Goal: Task Accomplishment & Management: Manage account settings

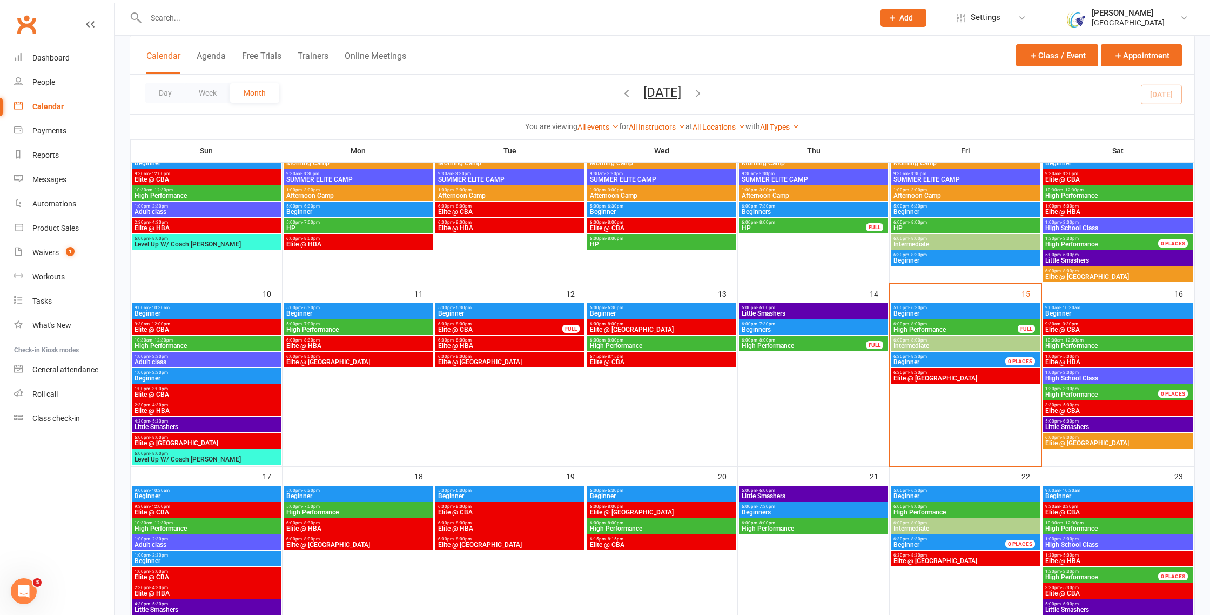
click at [267, 20] on input "text" at bounding box center [505, 17] width 724 height 15
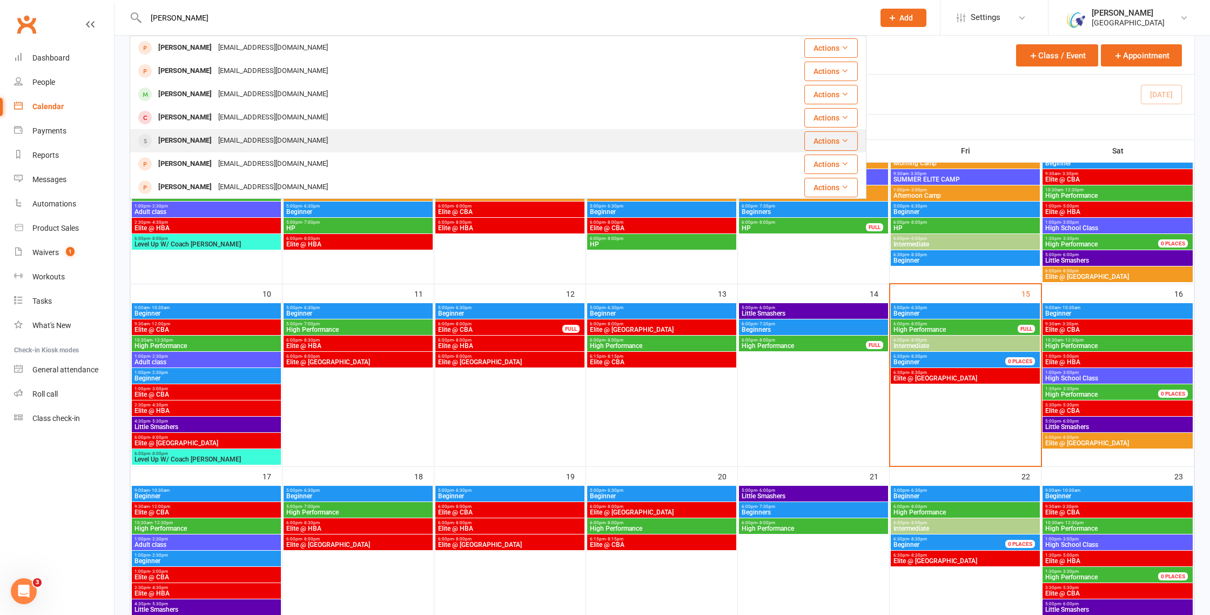
type input "[PERSON_NAME]"
click at [249, 133] on div "[EMAIL_ADDRESS][DOMAIN_NAME]" at bounding box center [273, 141] width 116 height 16
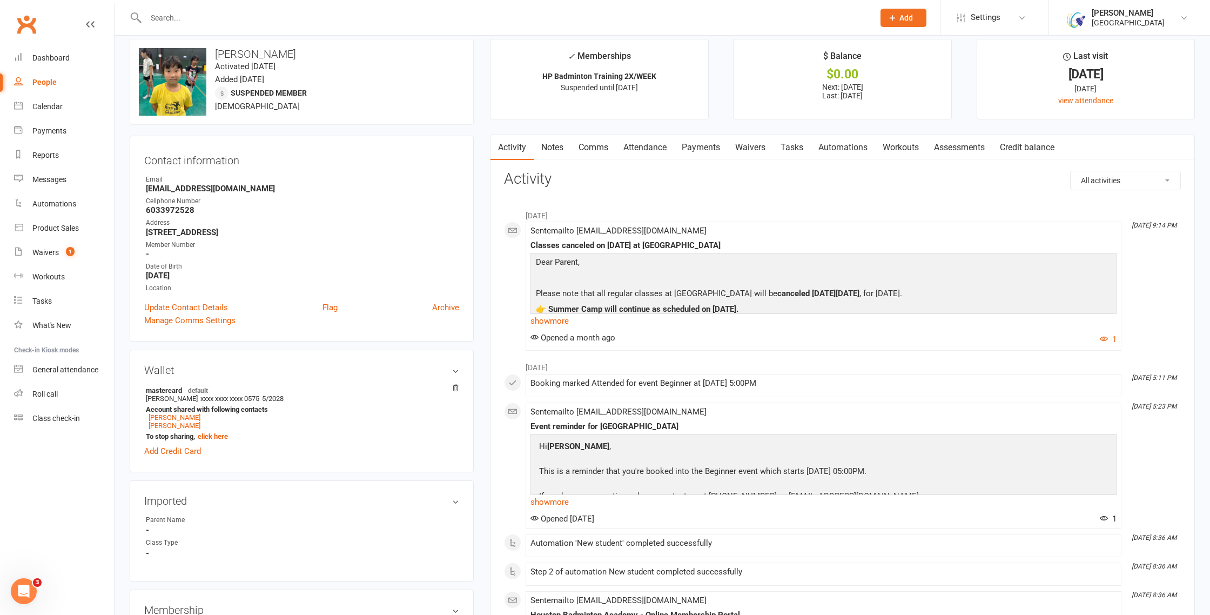
scroll to position [9, 0]
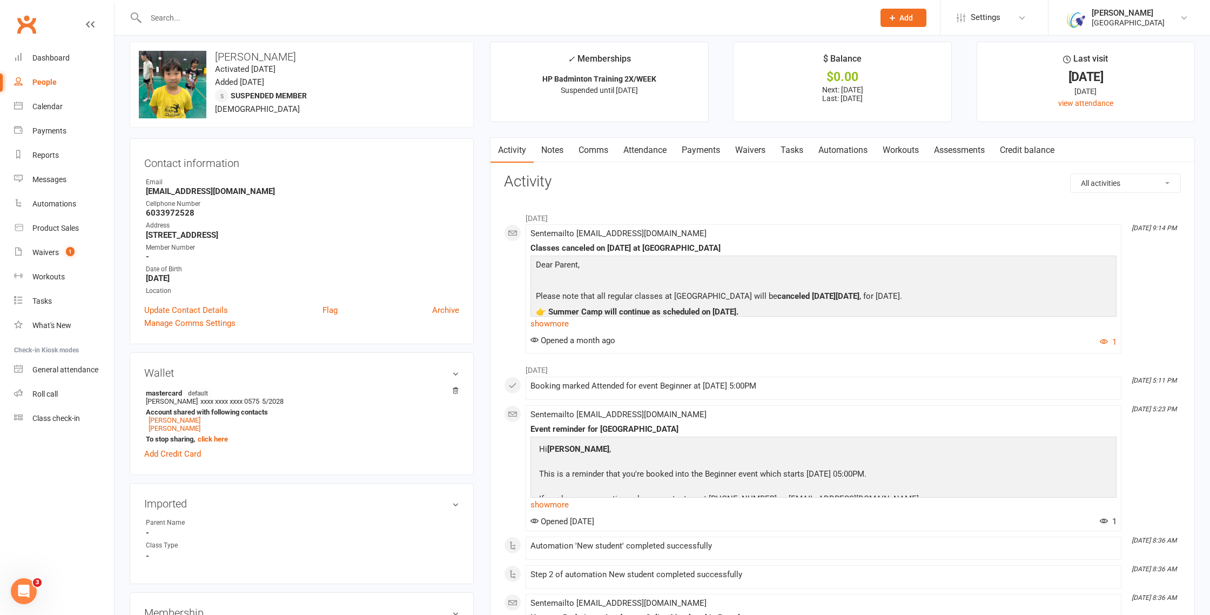
click at [703, 151] on link "Payments" at bounding box center [700, 150] width 53 height 25
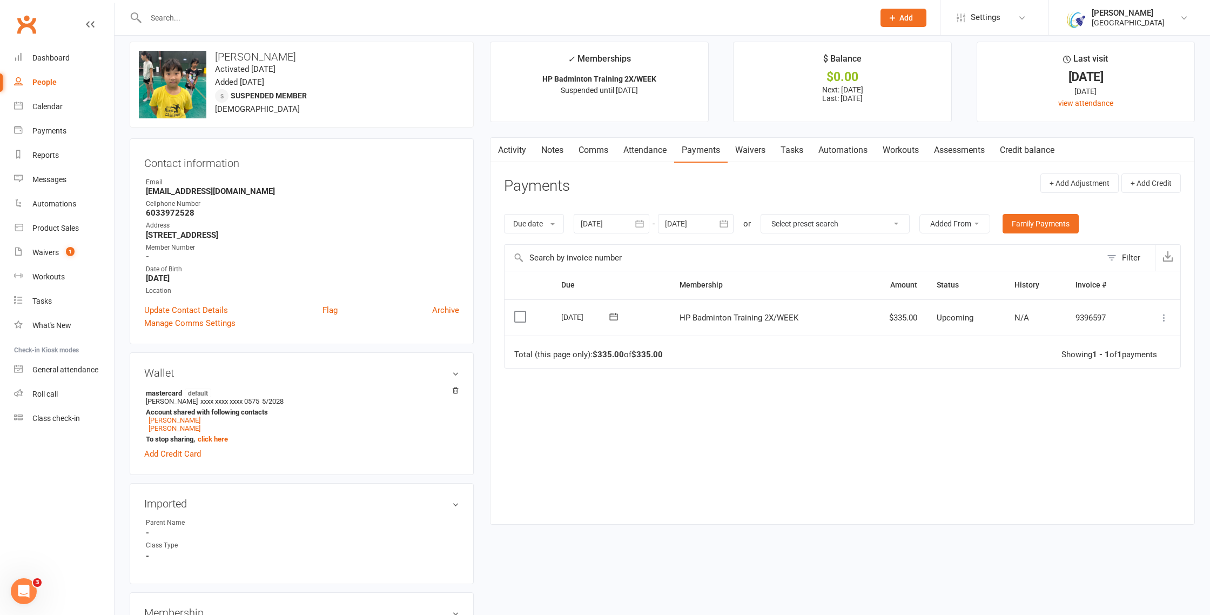
click at [649, 153] on link "Attendance" at bounding box center [645, 150] width 58 height 25
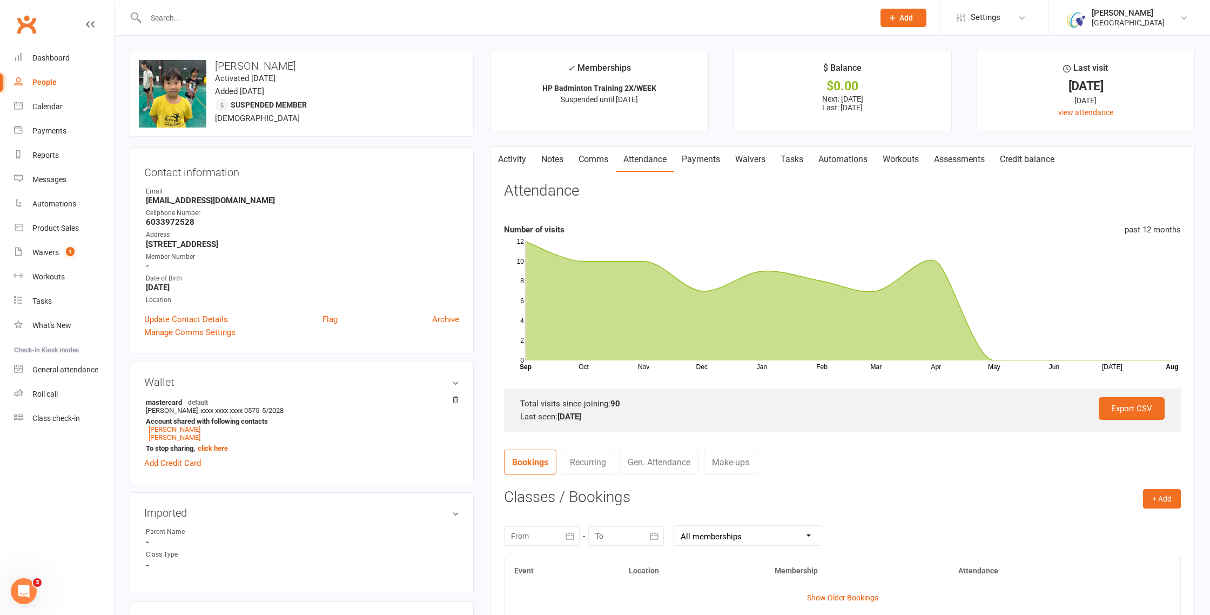
click at [707, 156] on link "Payments" at bounding box center [700, 159] width 53 height 25
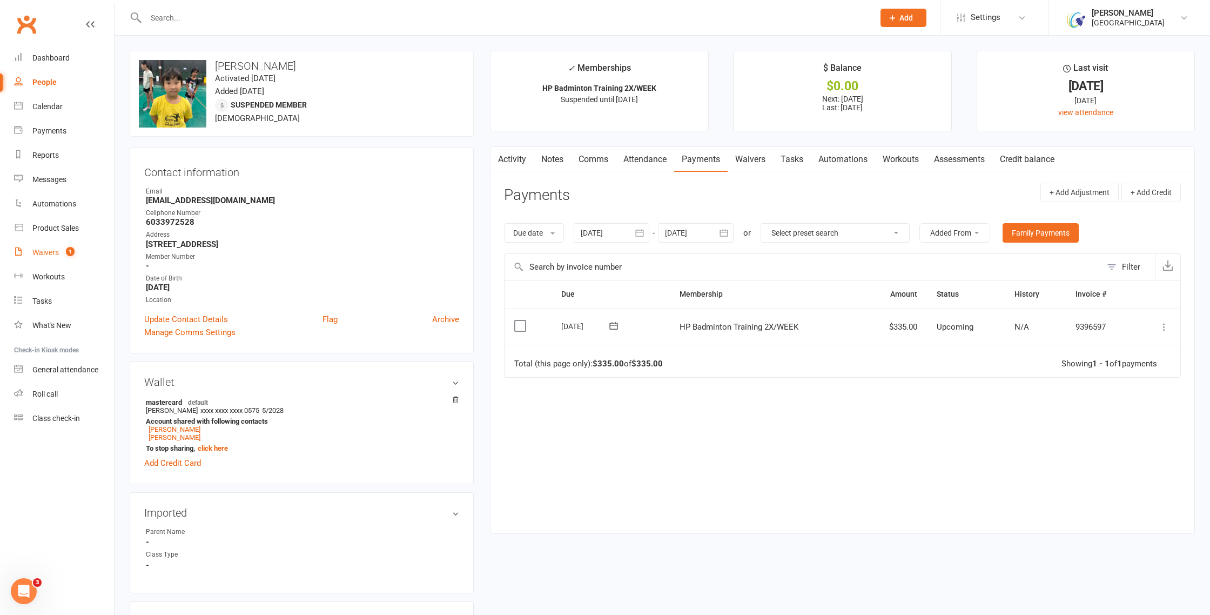
click at [69, 249] on span "1" at bounding box center [70, 251] width 9 height 9
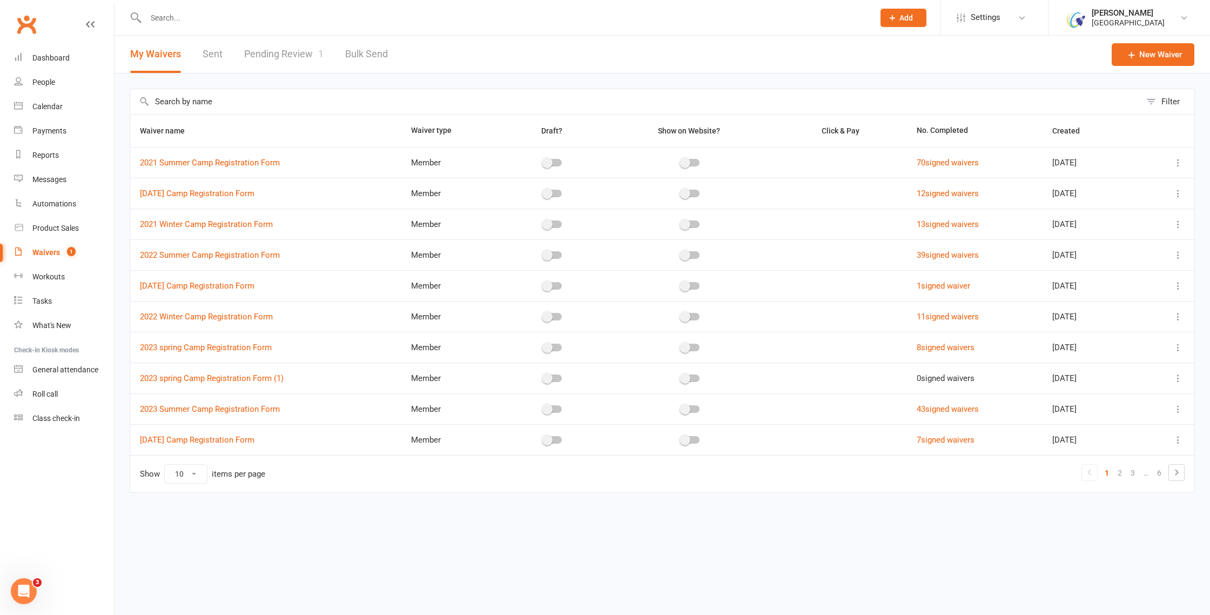
click at [269, 53] on link "Pending Review 1" at bounding box center [283, 54] width 79 height 37
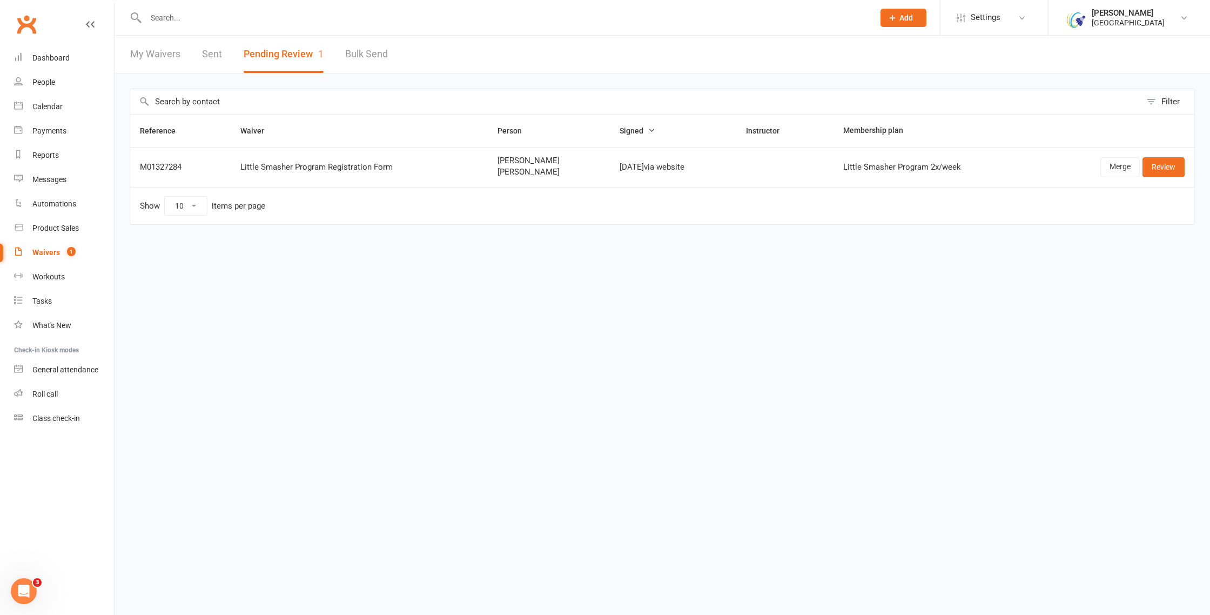
click at [203, 23] on input "text" at bounding box center [505, 17] width 724 height 15
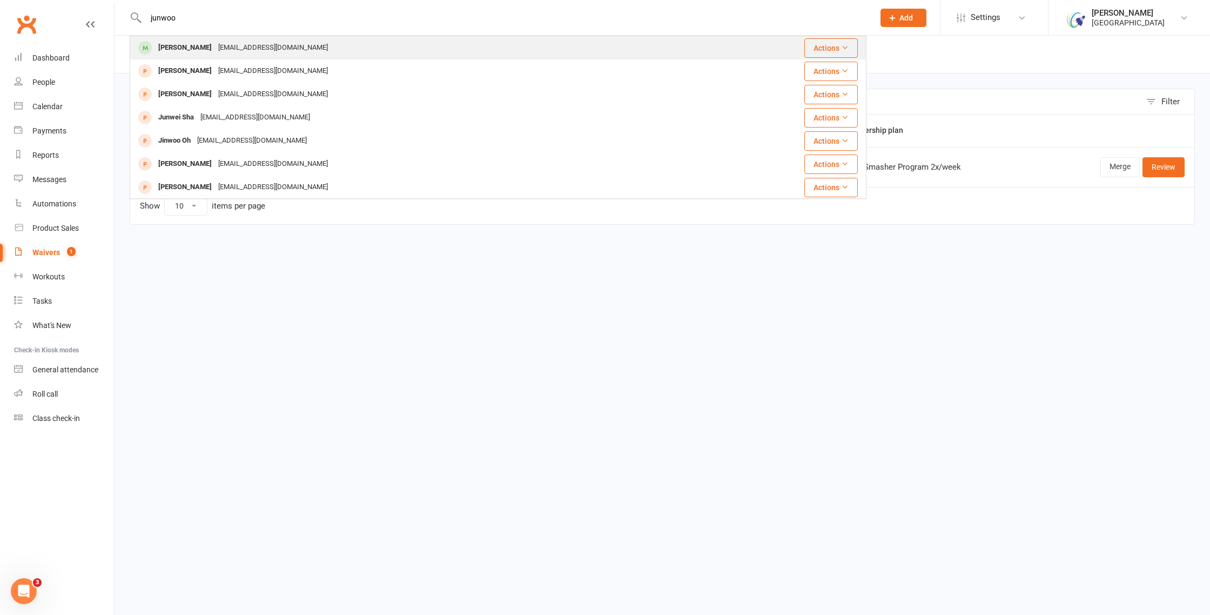
type input "junwoo"
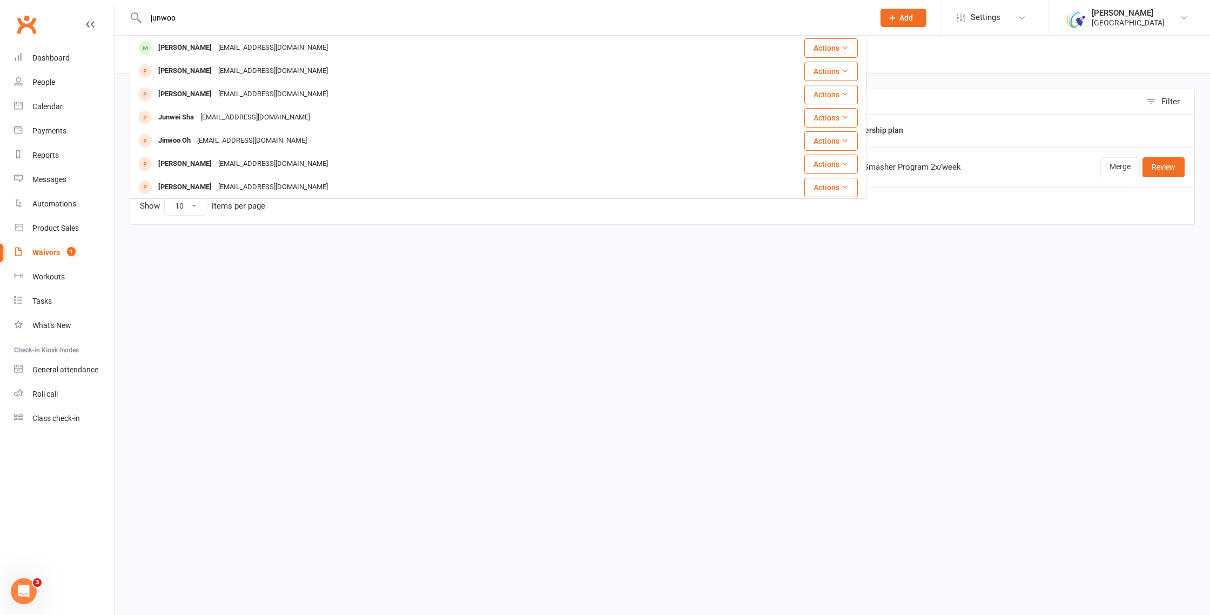
click at [220, 48] on div "[EMAIL_ADDRESS][DOMAIN_NAME]" at bounding box center [273, 48] width 116 height 16
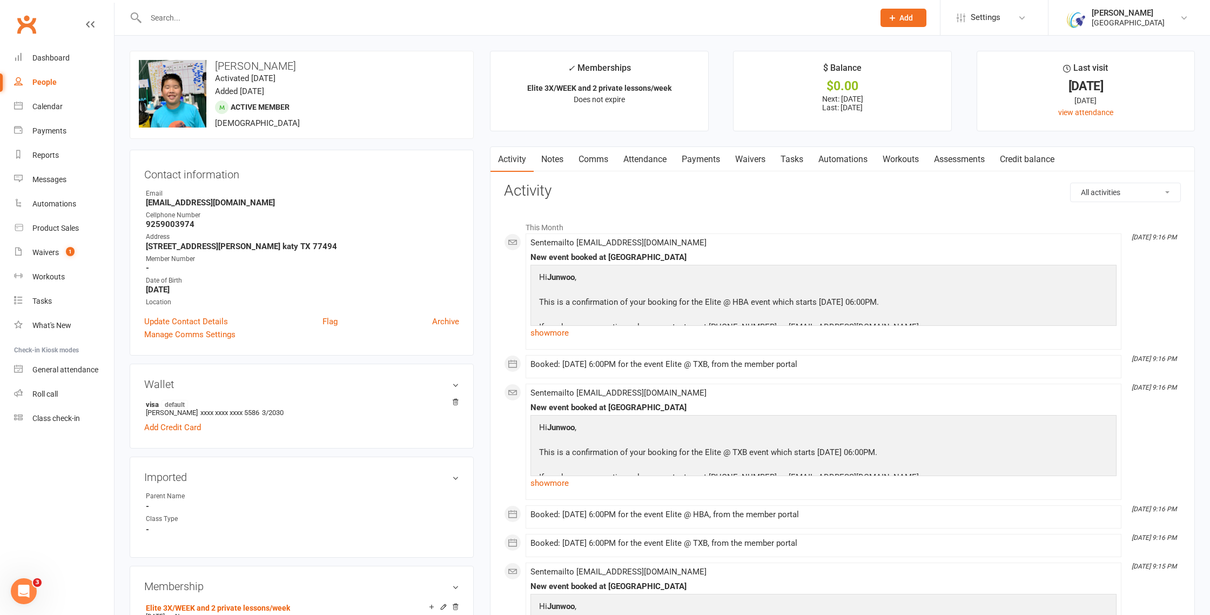
click at [699, 163] on link "Payments" at bounding box center [700, 159] width 53 height 25
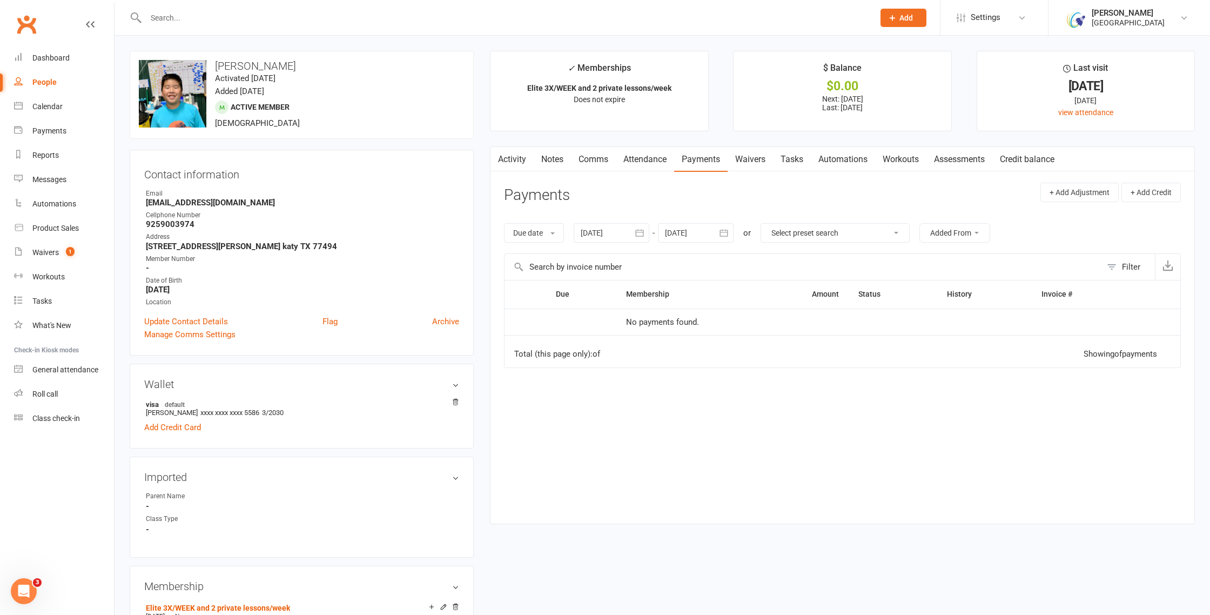
click at [715, 233] on div at bounding box center [696, 232] width 76 height 19
click at [697, 162] on link "Payments" at bounding box center [700, 159] width 53 height 25
click at [721, 231] on icon "button" at bounding box center [724, 232] width 11 height 11
click at [849, 260] on icon "button" at bounding box center [846, 258] width 8 height 9
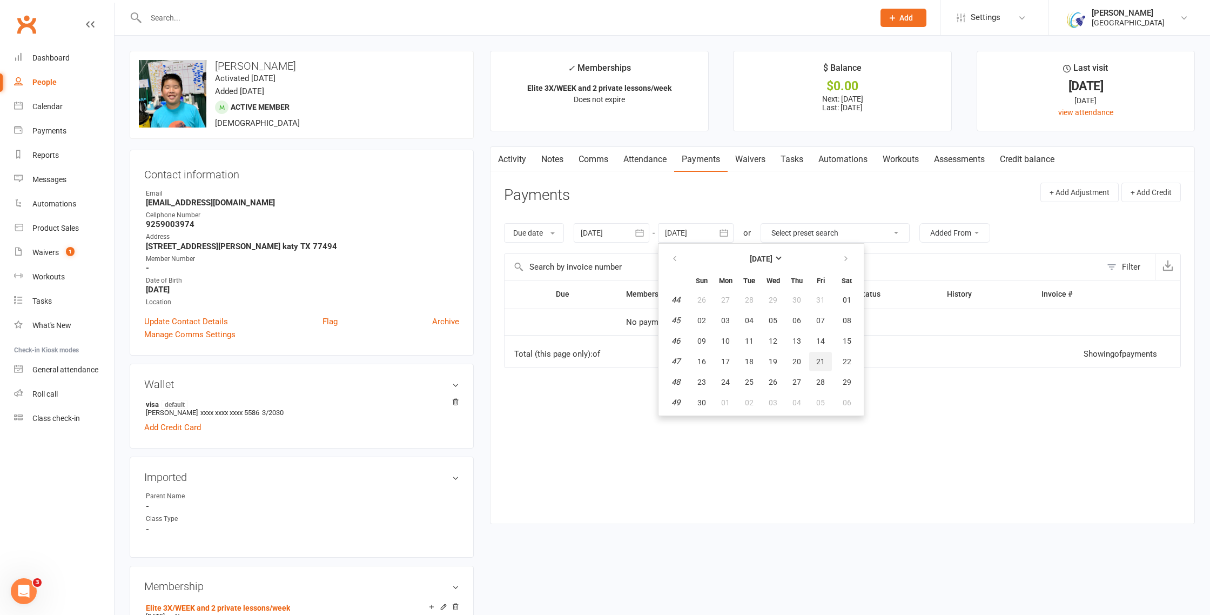
click at [829, 364] on button "21" at bounding box center [820, 361] width 23 height 19
type input "[DATE]"
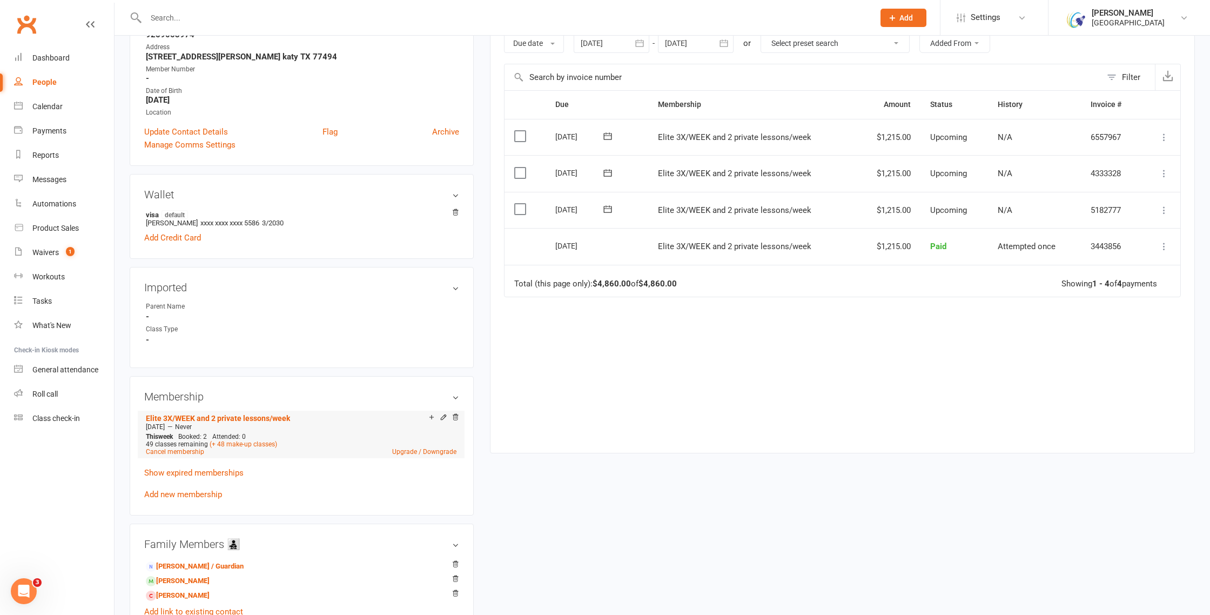
scroll to position [215, 0]
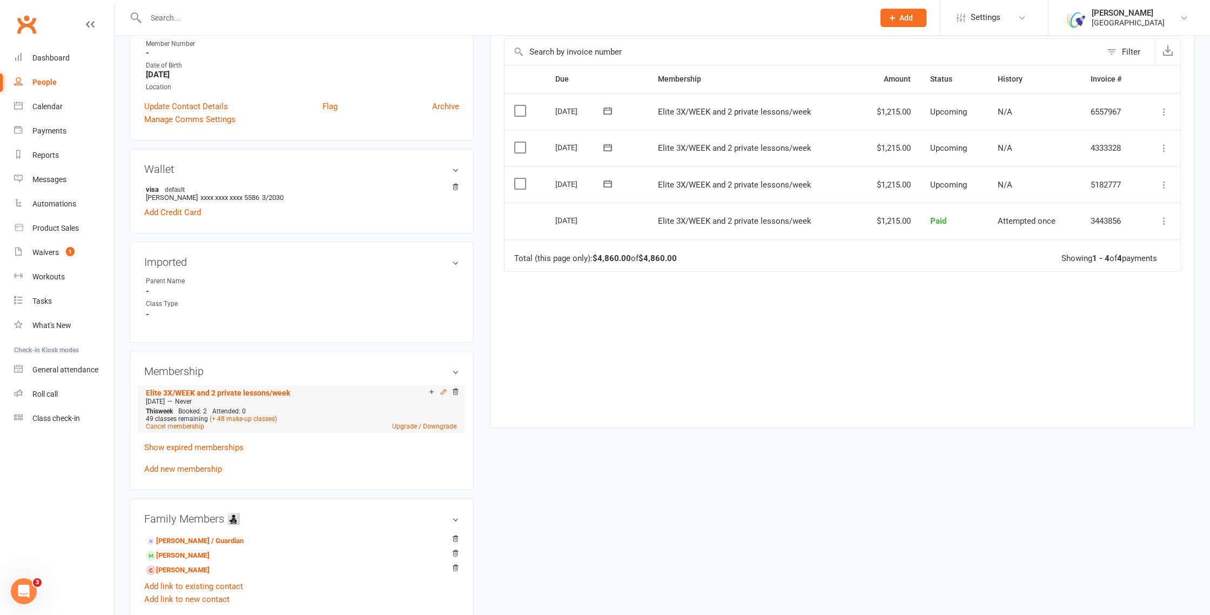
click at [444, 389] on icon at bounding box center [443, 391] width 5 height 5
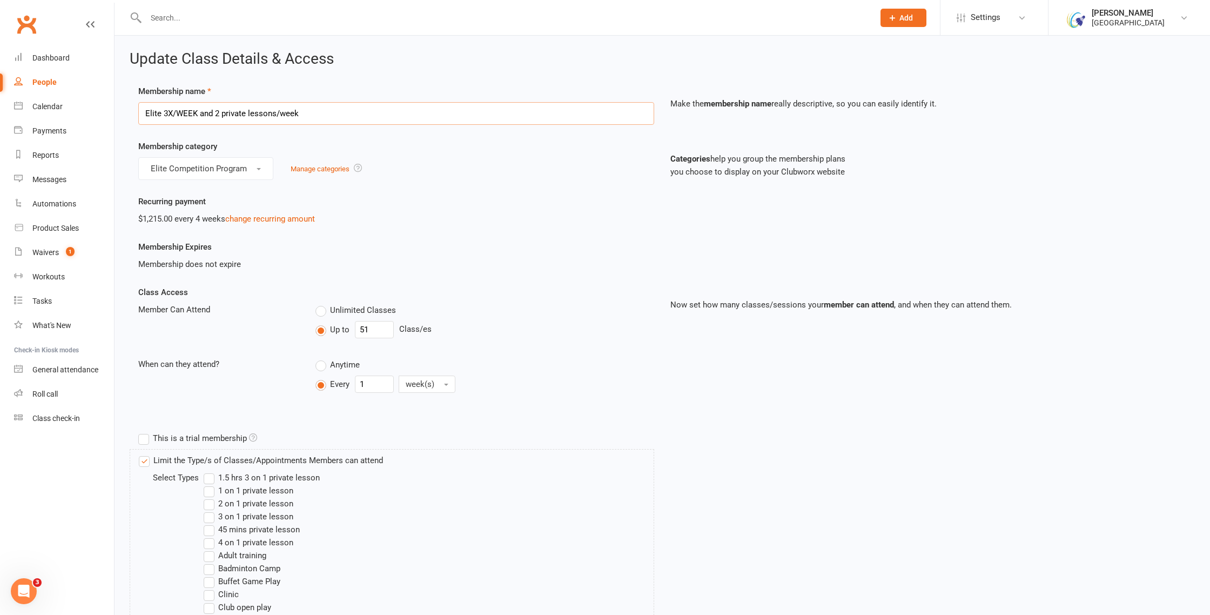
click at [218, 112] on input "Elite 3X/WEEK and 2 private lessons/week" at bounding box center [396, 113] width 516 height 23
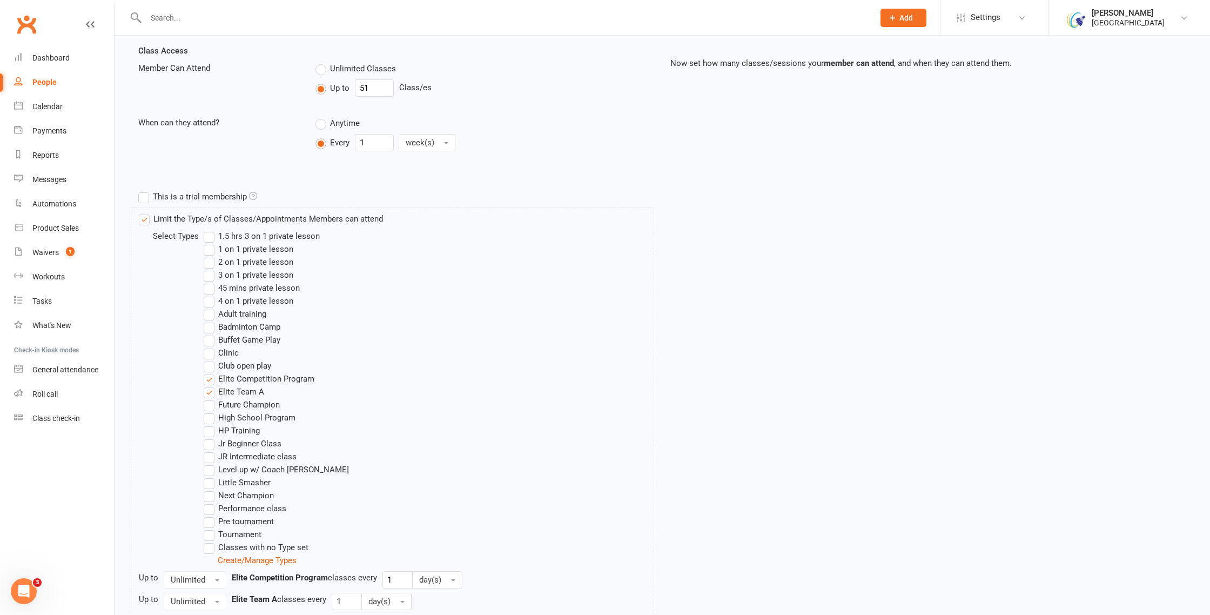
scroll to position [755, 0]
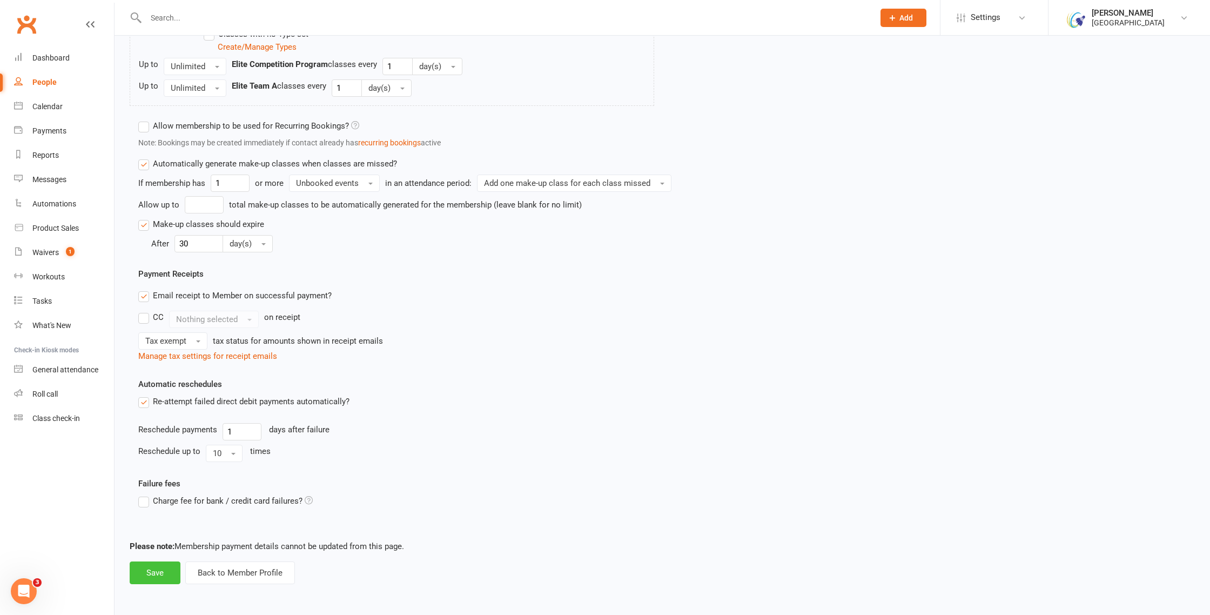
type input "Elite 3X/WEEK and 1 private lessons/week"
click at [147, 574] on button "Save" at bounding box center [155, 572] width 51 height 23
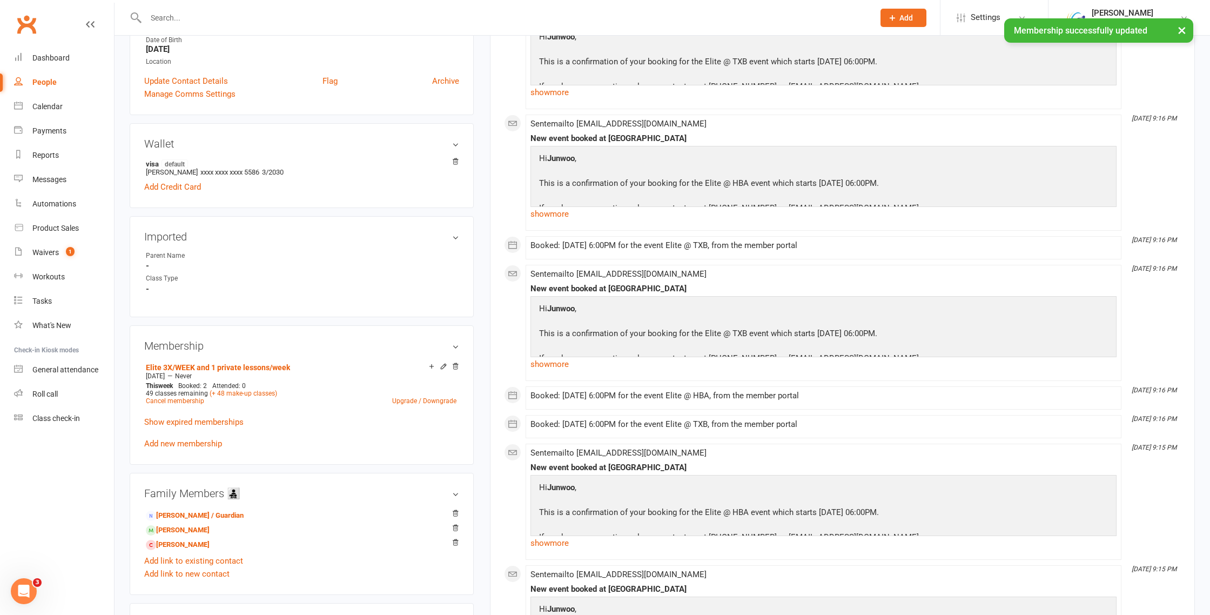
scroll to position [251, 0]
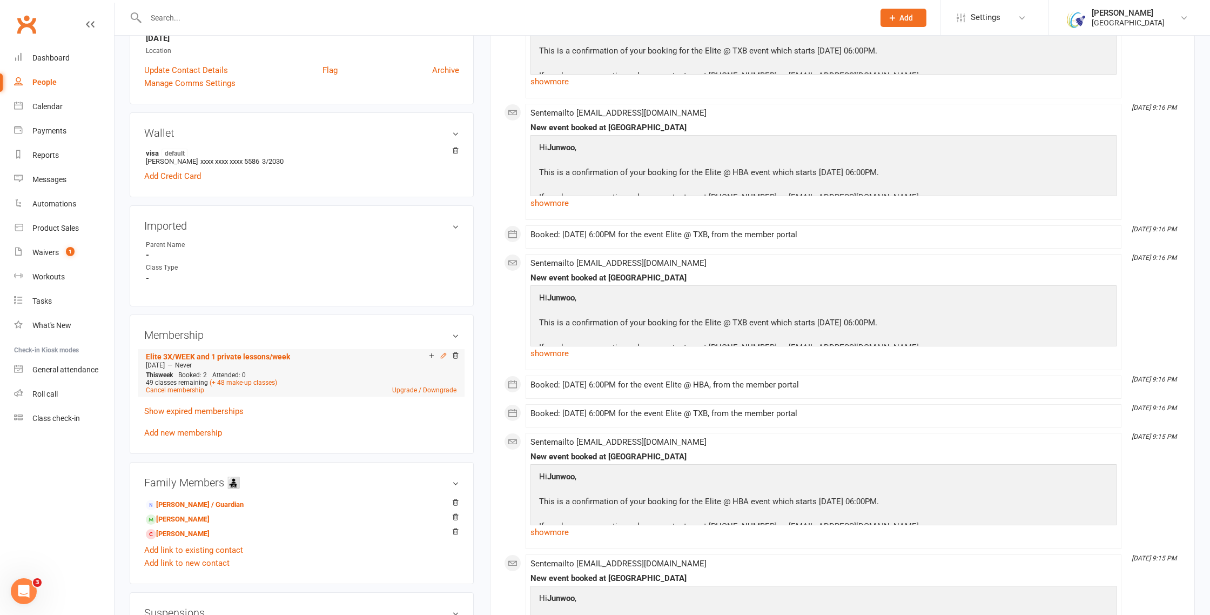
click at [444, 352] on icon at bounding box center [444, 356] width 8 height 8
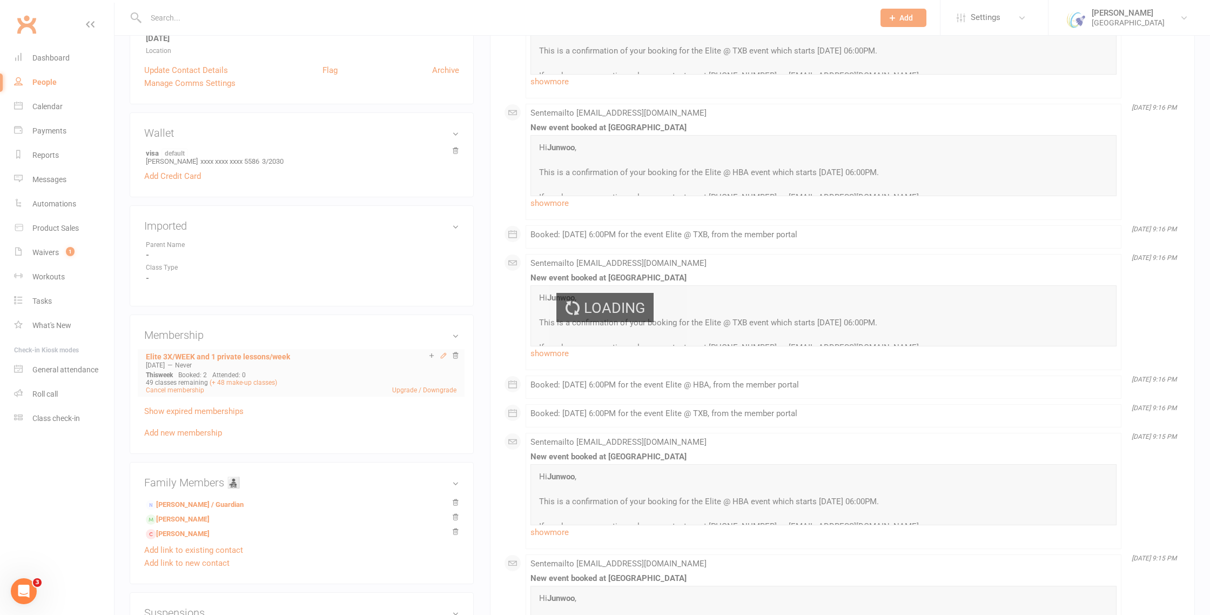
scroll to position [249, 0]
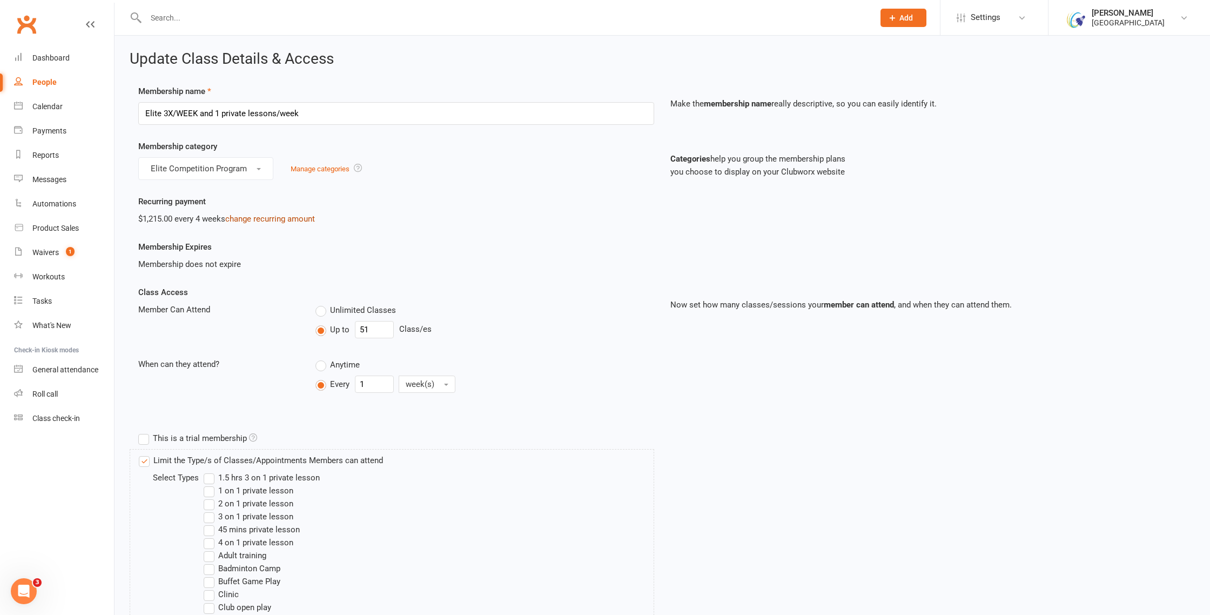
click at [280, 223] on link "change recurring amount" at bounding box center [270, 219] width 90 height 10
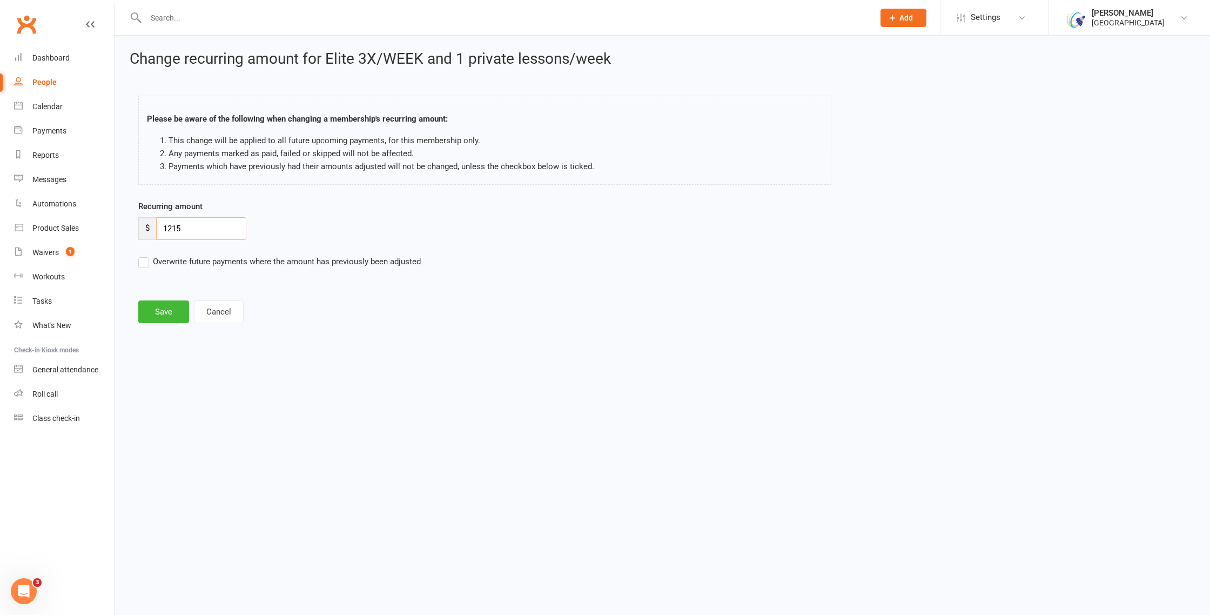
drag, startPoint x: 184, startPoint y: 229, endPoint x: 155, endPoint y: 225, distance: 29.0
click at [155, 225] on div "$ 1215" at bounding box center [192, 228] width 108 height 23
type input "935"
drag, startPoint x: 142, startPoint y: 263, endPoint x: 151, endPoint y: 277, distance: 17.1
click at [142, 263] on label "Overwrite future payments where the amount has previously been adjusted" at bounding box center [279, 261] width 283 height 13
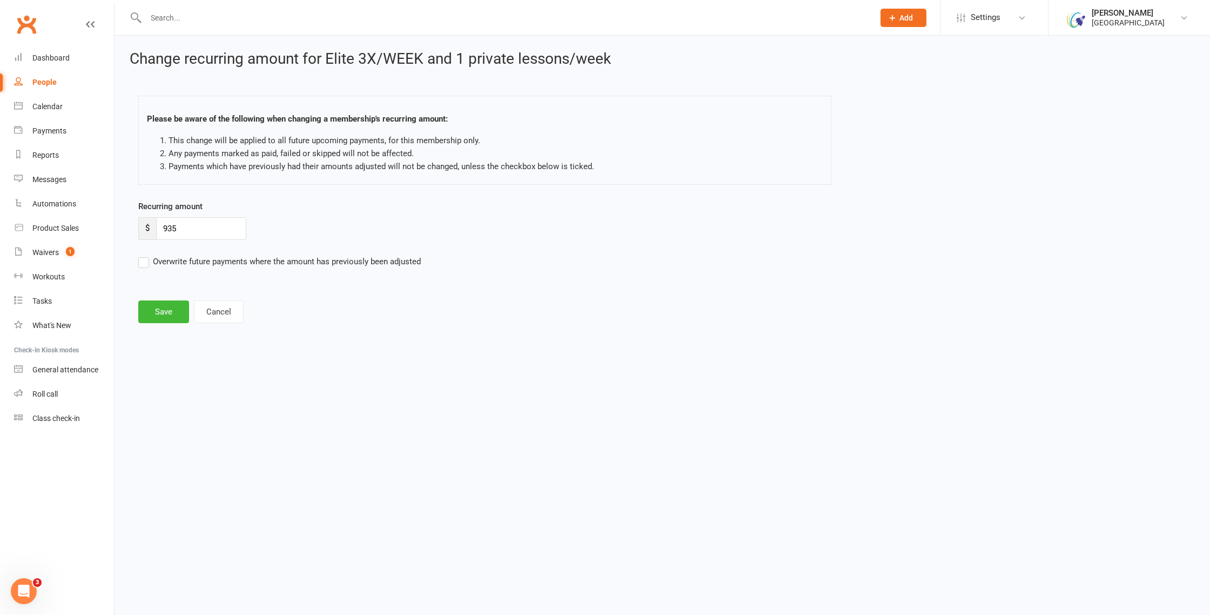
click at [142, 255] on input "Overwrite future payments where the amount has previously been adjusted" at bounding box center [279, 255] width 283 height 0
click at [177, 316] on button "Save" at bounding box center [163, 311] width 51 height 23
